Goal: Task Accomplishment & Management: Manage account settings

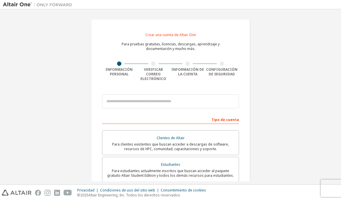
click at [213, 164] on div "Estudiantes" at bounding box center [171, 165] width 130 height 8
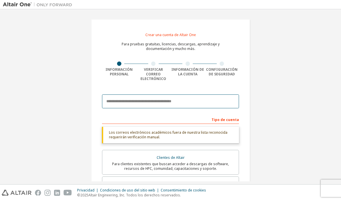
click at [170, 97] on input "email" at bounding box center [170, 102] width 137 height 14
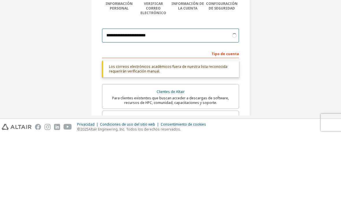
type input "**********"
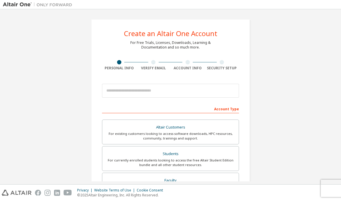
click at [20, 7] on img at bounding box center [39, 5] width 72 height 6
click at [18, 5] on img at bounding box center [39, 5] width 72 height 6
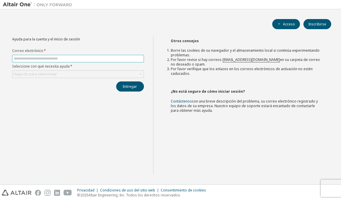
click at [92, 57] on input "text" at bounding box center [78, 58] width 129 height 5
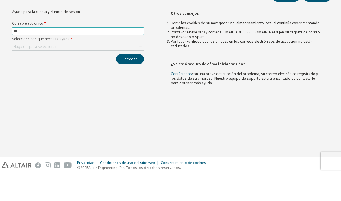
type input "**********"
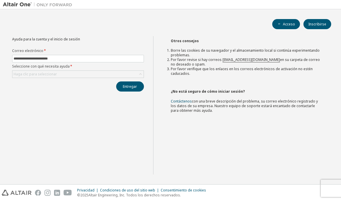
click at [141, 71] on icon at bounding box center [141, 74] width 6 height 6
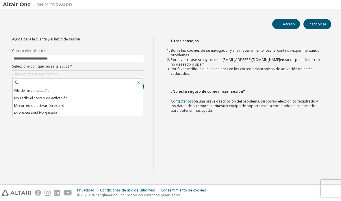
click at [62, 96] on font "No recibí el correo de activación" at bounding box center [40, 98] width 53 height 5
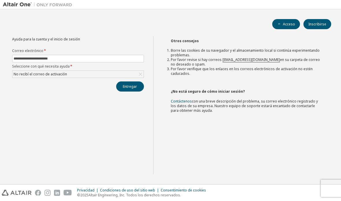
click at [132, 82] on button "Entregar" at bounding box center [130, 87] width 28 height 10
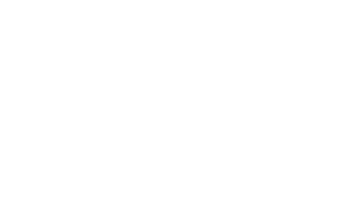
click at [216, 198] on div at bounding box center [170, 100] width 341 height 201
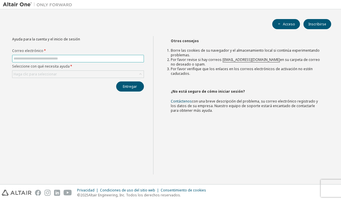
click at [94, 58] on input "text" at bounding box center [78, 58] width 129 height 5
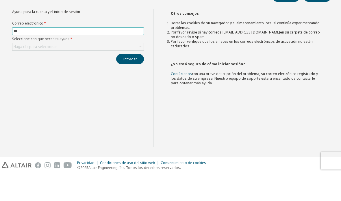
type input "**********"
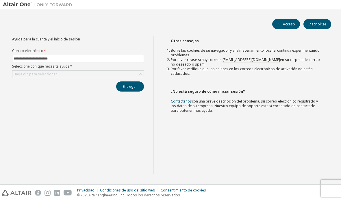
click at [139, 71] on icon at bounding box center [141, 74] width 6 height 6
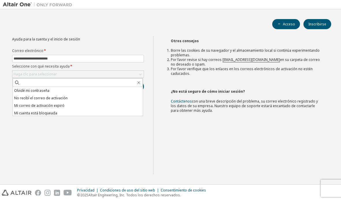
click at [48, 88] on font "Olvidé mi contraseña" at bounding box center [31, 90] width 35 height 5
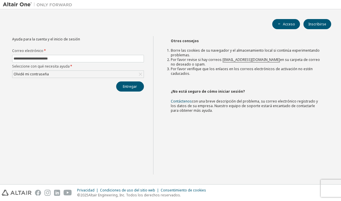
click at [131, 84] on font "Entregar" at bounding box center [130, 86] width 14 height 5
